Goal: Task Accomplishment & Management: Manage account settings

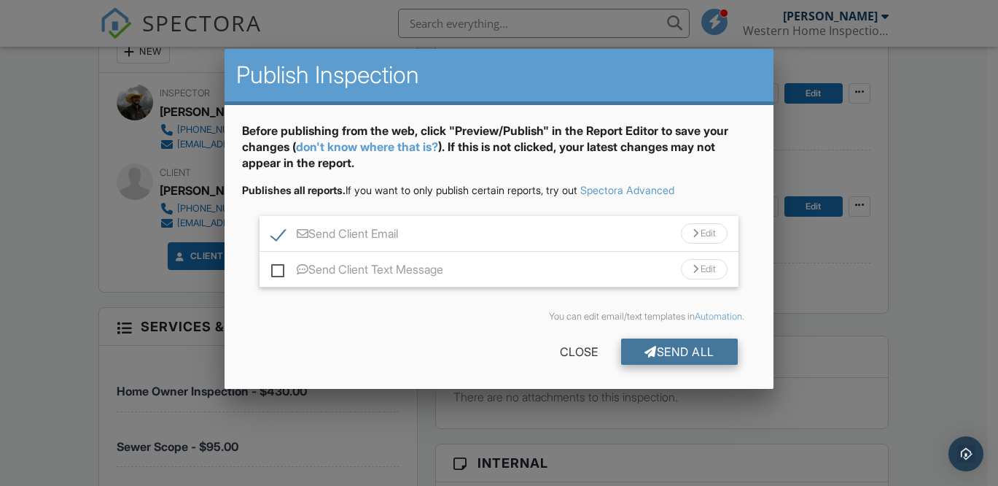
click at [672, 348] on div "Send All" at bounding box center [679, 351] width 117 height 26
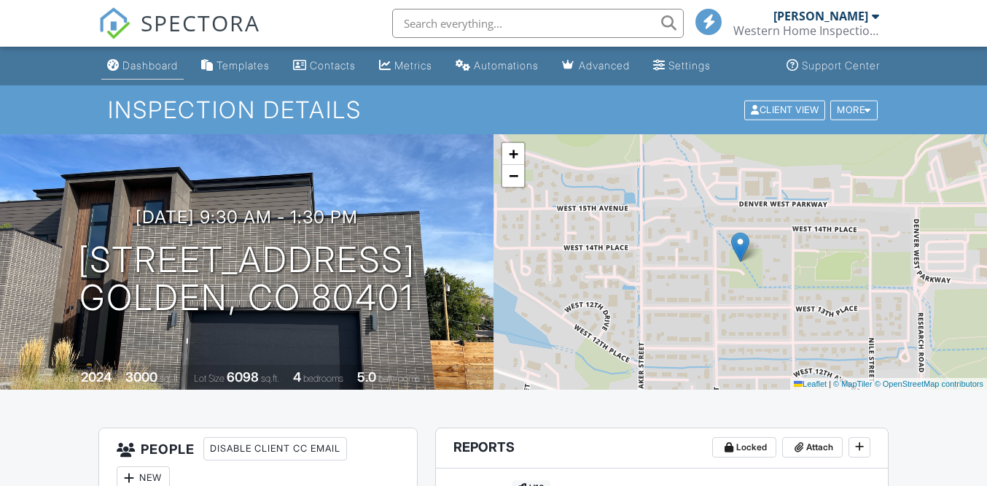
click at [153, 66] on div "Dashboard" at bounding box center [150, 65] width 55 height 12
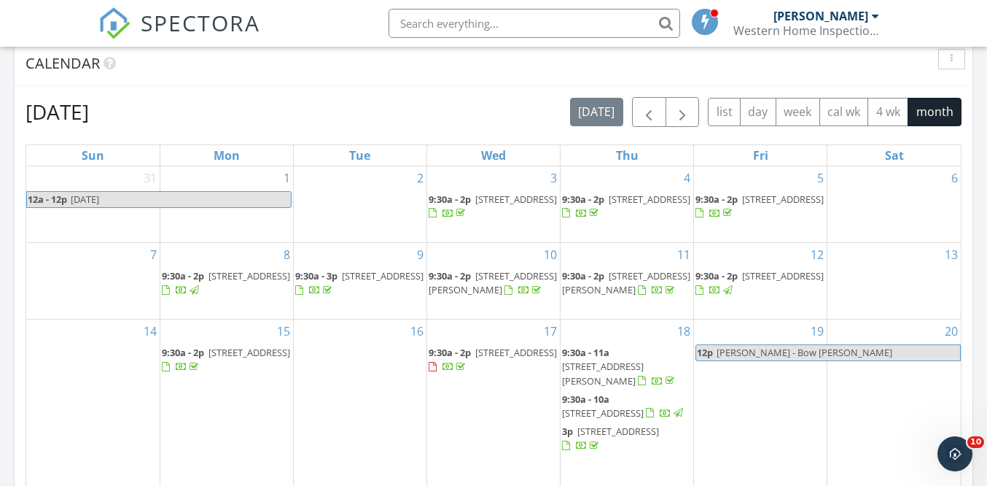
scroll to position [912, 0]
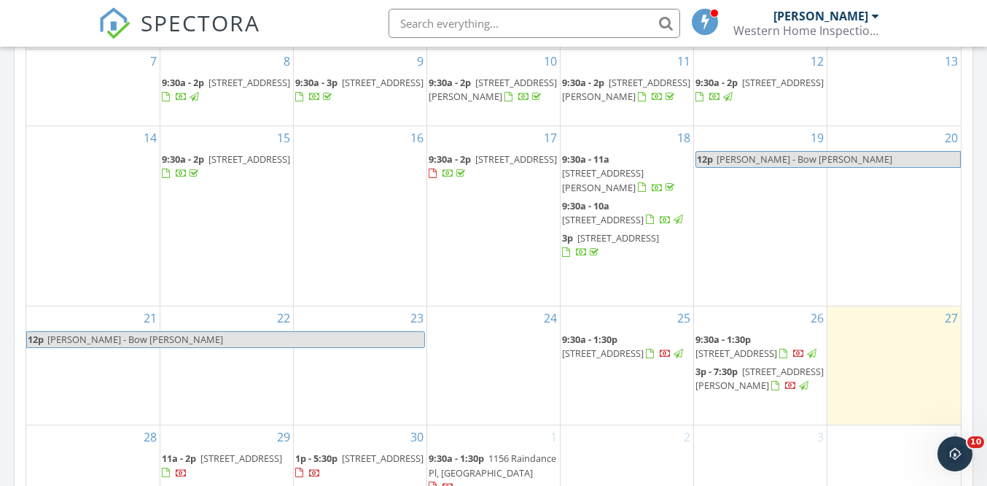
click at [475, 166] on span "10252 W 69th Ave, Arvada 80004" at bounding box center [516, 158] width 82 height 13
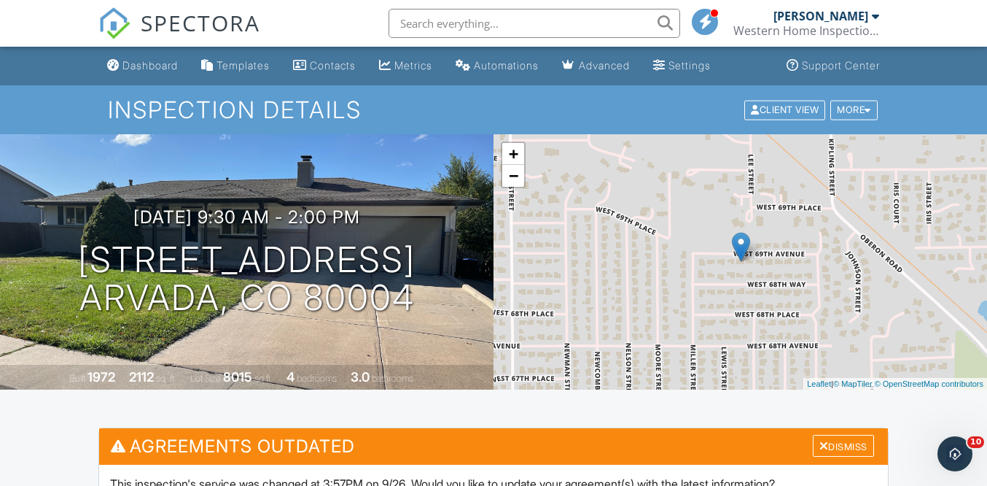
scroll to position [3, 0]
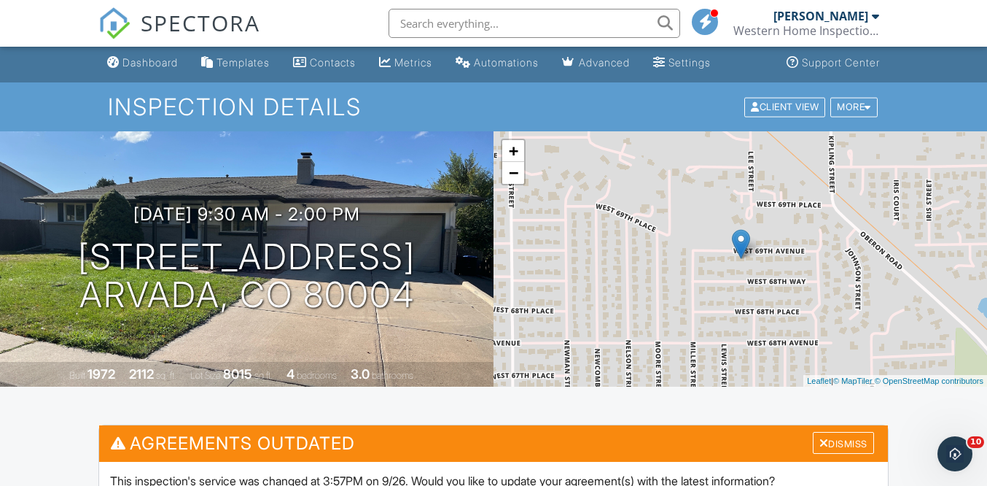
drag, startPoint x: 144, startPoint y: 61, endPoint x: 150, endPoint y: 74, distance: 14.7
click at [144, 61] on div "Dashboard" at bounding box center [150, 62] width 55 height 12
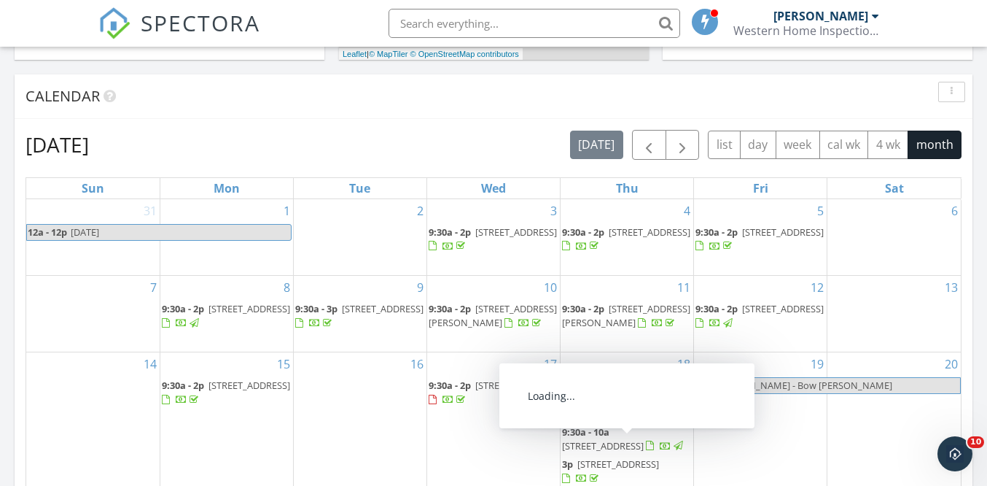
scroll to position [1040, 0]
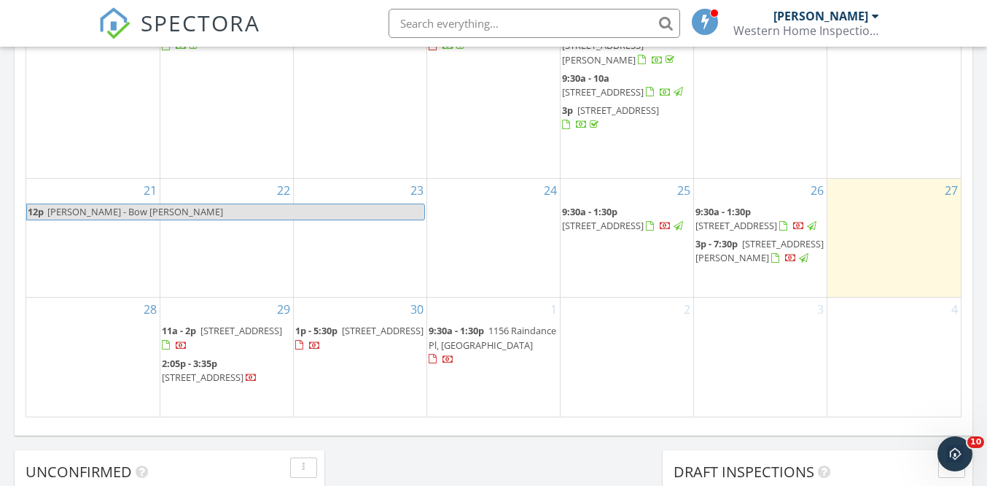
click at [739, 249] on span "14315 Big Stone Dr, Parker 80134" at bounding box center [760, 250] width 128 height 27
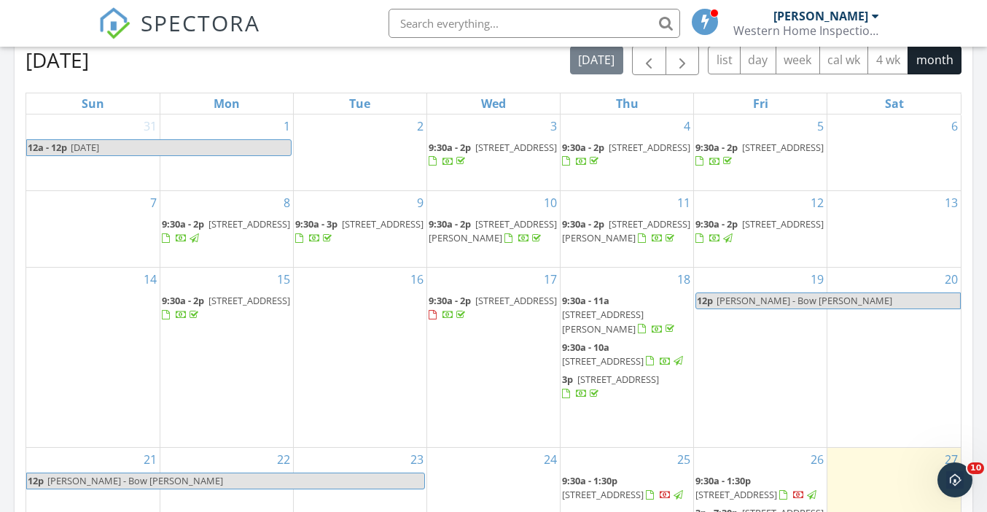
scroll to position [843, 0]
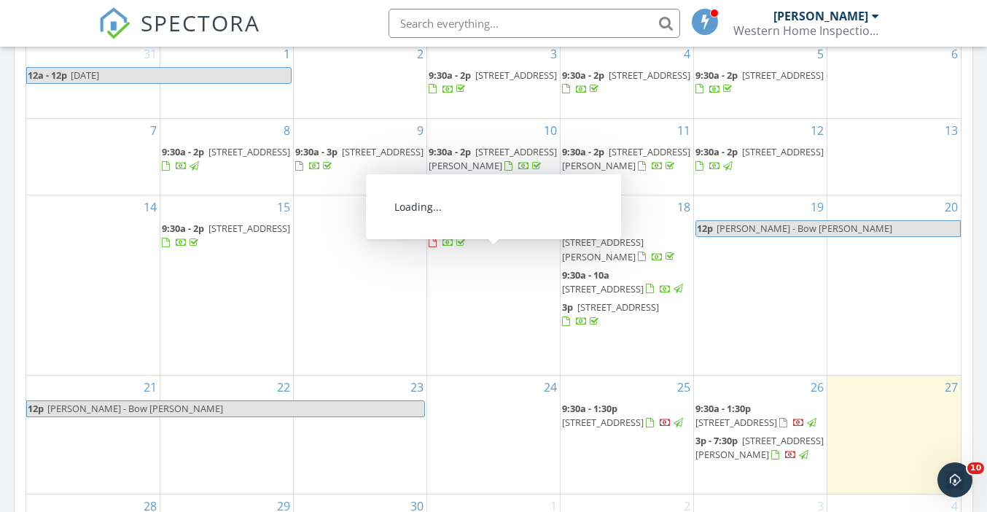
click at [506, 235] on span "[STREET_ADDRESS]" at bounding box center [516, 228] width 82 height 13
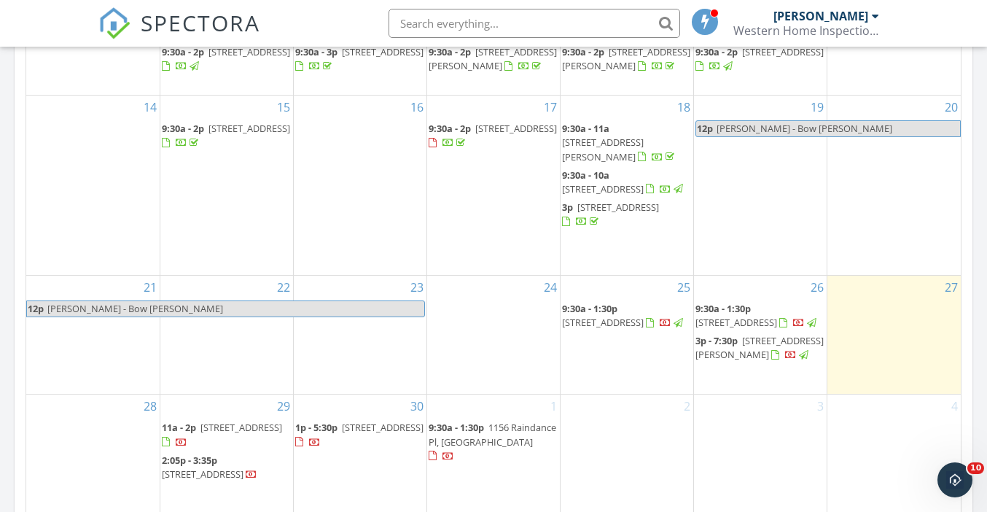
scroll to position [940, 0]
